Goal: Communication & Community: Answer question/provide support

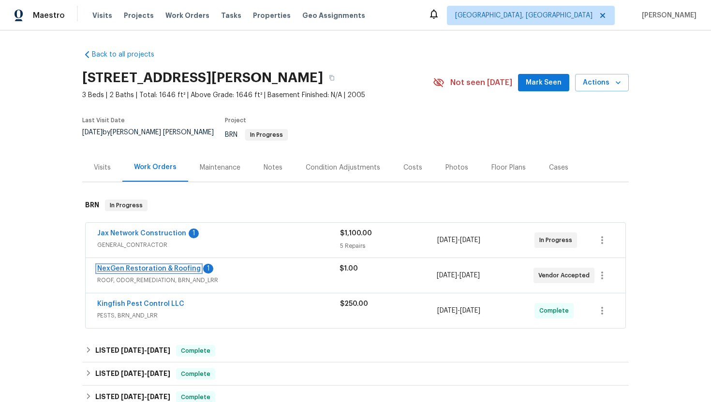
click at [144, 265] on link "NexGen Restoration & Roofing" at bounding box center [148, 268] width 103 height 7
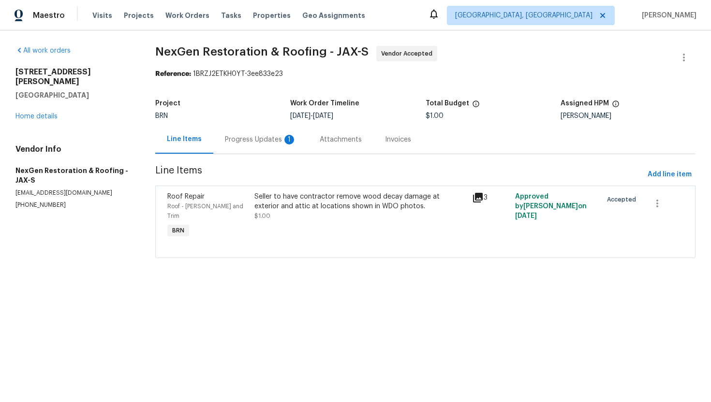
click at [243, 138] on div "Progress Updates 1" at bounding box center [261, 140] width 72 height 10
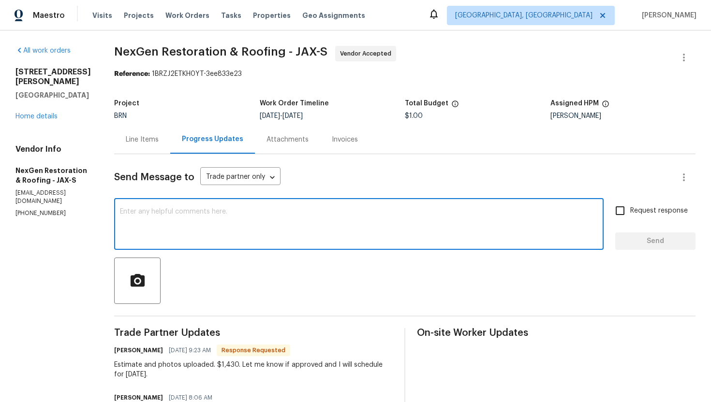
click at [253, 218] on textarea at bounding box center [359, 225] width 478 height 34
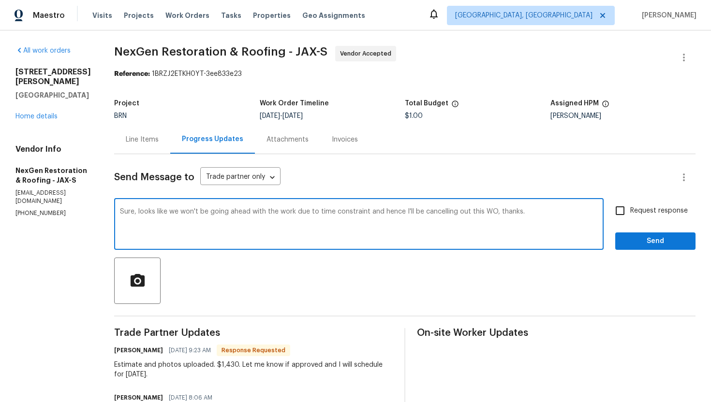
type textarea "Sure, looks like we won't be going ahead with the work due to time constraint a…"
click at [634, 208] on span "Request response" at bounding box center [659, 211] width 58 height 10
click at [630, 208] on input "Request response" at bounding box center [620, 211] width 20 height 20
checkbox input "true"
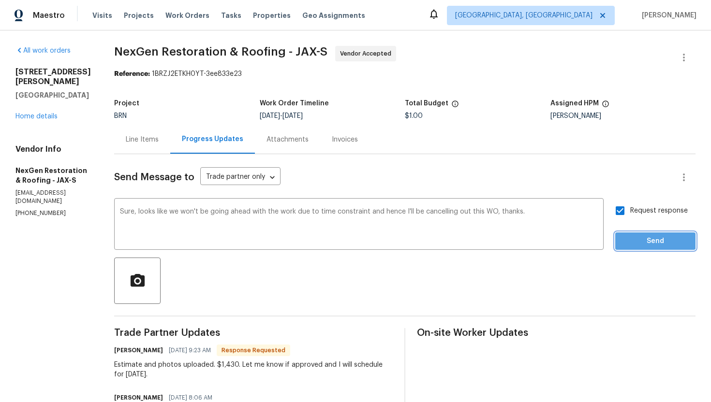
click at [639, 237] on span "Send" at bounding box center [655, 241] width 65 height 12
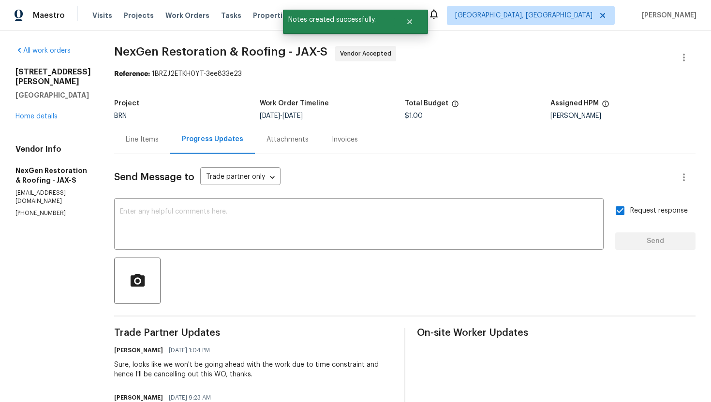
click at [140, 142] on div "Line Items" at bounding box center [142, 140] width 33 height 10
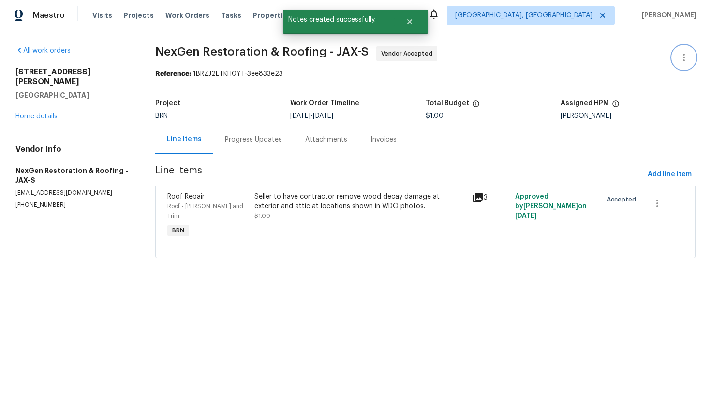
click at [680, 60] on icon "button" at bounding box center [684, 58] width 12 height 12
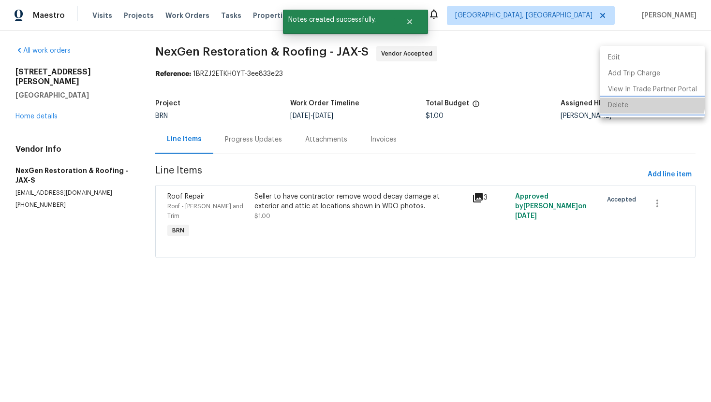
click at [646, 102] on li "Delete" at bounding box center [652, 106] width 104 height 16
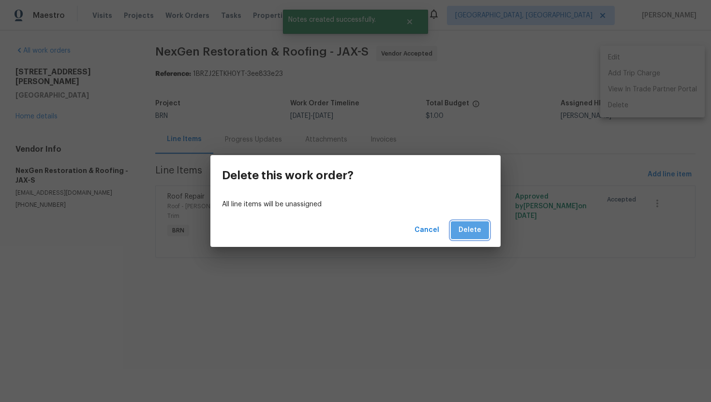
click at [472, 234] on span "Delete" at bounding box center [469, 230] width 23 height 12
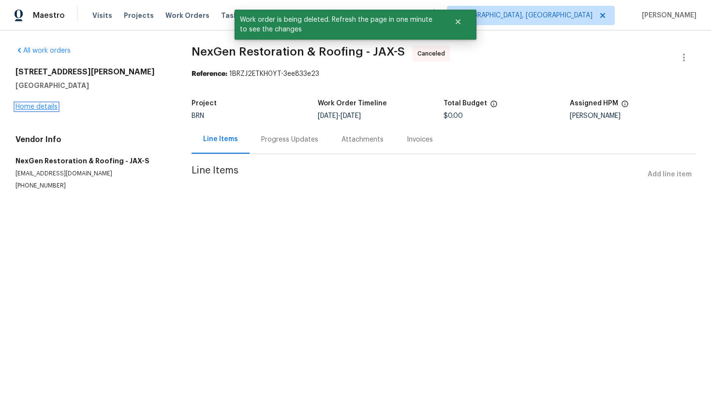
click at [56, 107] on link "Home details" at bounding box center [36, 106] width 42 height 7
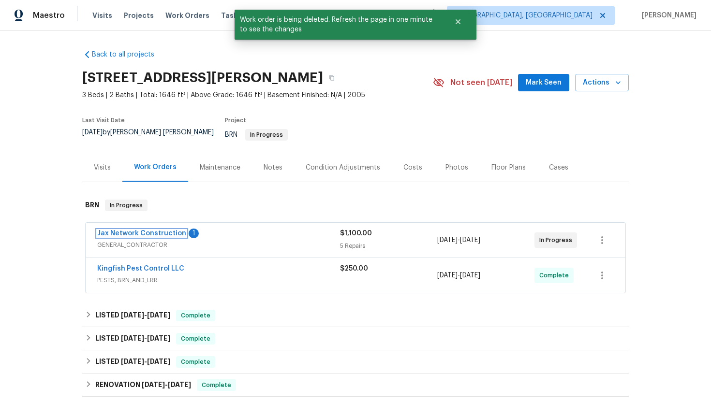
click at [139, 230] on link "Jax Network Construction" at bounding box center [141, 233] width 89 height 7
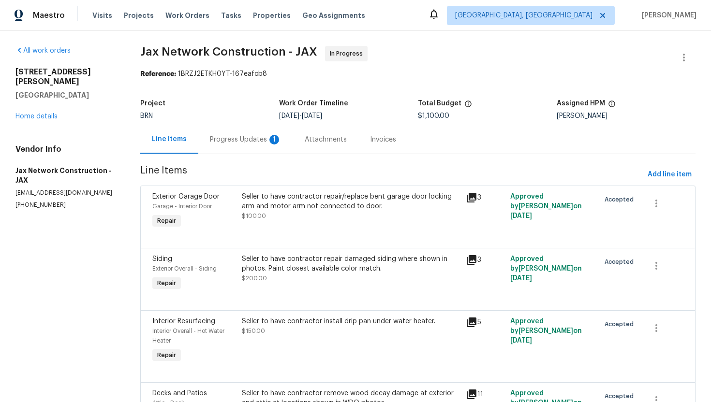
click at [250, 143] on div "Progress Updates 1" at bounding box center [246, 140] width 72 height 10
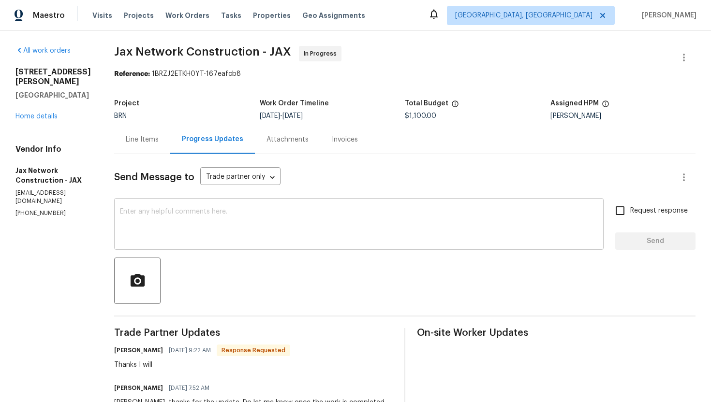
click at [237, 226] on textarea at bounding box center [359, 225] width 478 height 34
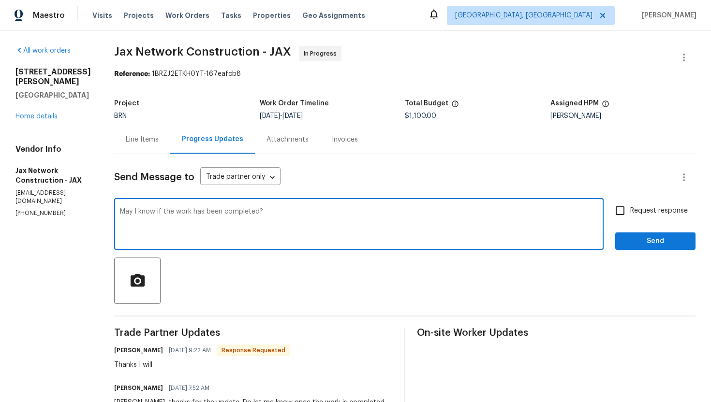
type textarea "May I know if the work has been completed?"
click at [630, 211] on input "Request response" at bounding box center [620, 211] width 20 height 20
checkbox input "true"
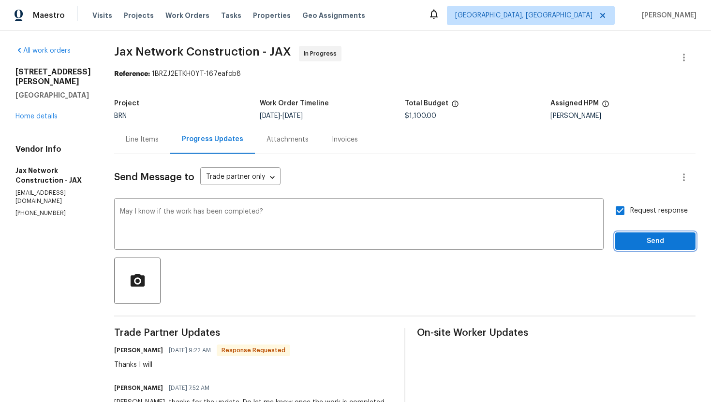
click at [631, 241] on span "Send" at bounding box center [655, 241] width 65 height 12
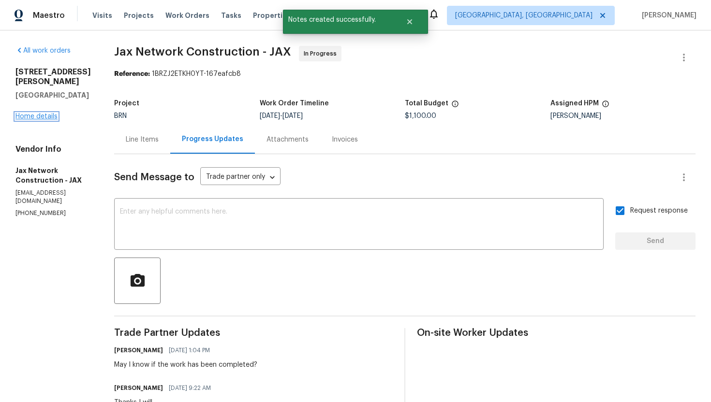
click at [39, 113] on link "Home details" at bounding box center [36, 116] width 42 height 7
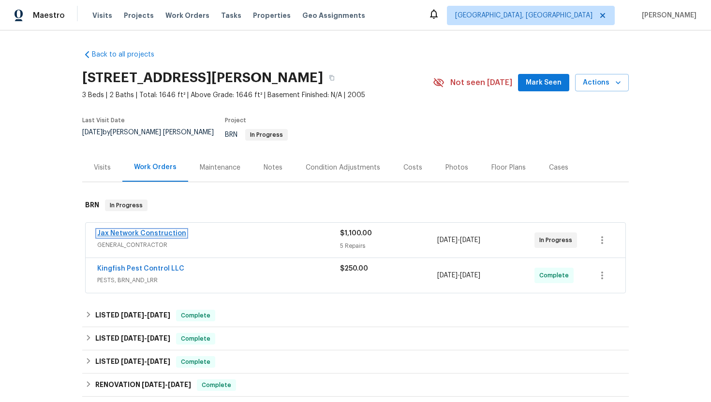
click at [151, 230] on link "Jax Network Construction" at bounding box center [141, 233] width 89 height 7
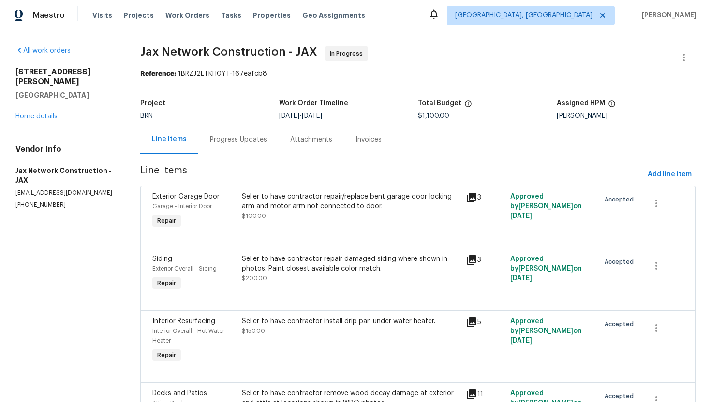
click at [218, 151] on div "Progress Updates" at bounding box center [238, 139] width 80 height 29
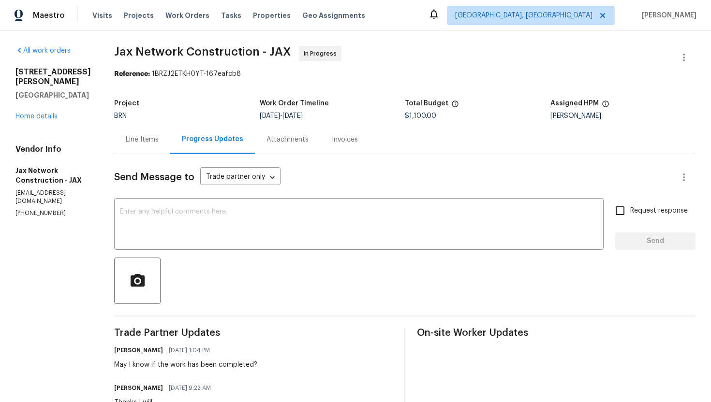
click at [157, 147] on div "Line Items" at bounding box center [142, 139] width 56 height 29
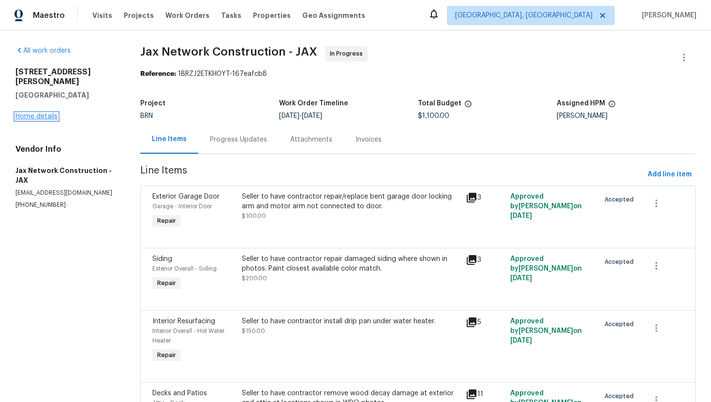
click at [35, 113] on link "Home details" at bounding box center [36, 116] width 42 height 7
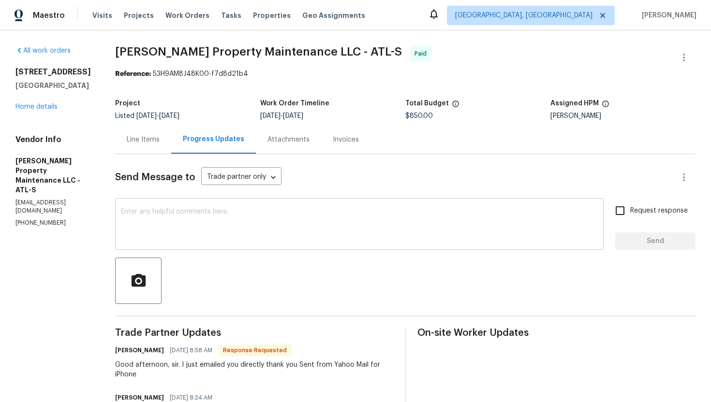
click at [256, 219] on textarea at bounding box center [359, 225] width 477 height 34
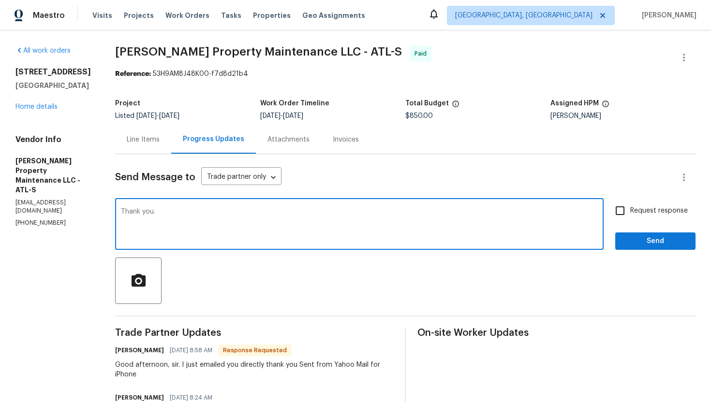
type textarea "Thank you."
click at [623, 205] on input "Request response" at bounding box center [620, 211] width 20 height 20
checkbox input "true"
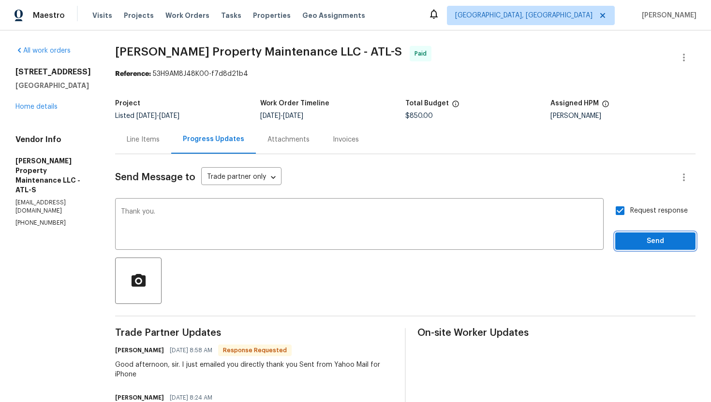
click at [625, 246] on span "Send" at bounding box center [655, 241] width 65 height 12
